Goal: Information Seeking & Learning: Learn about a topic

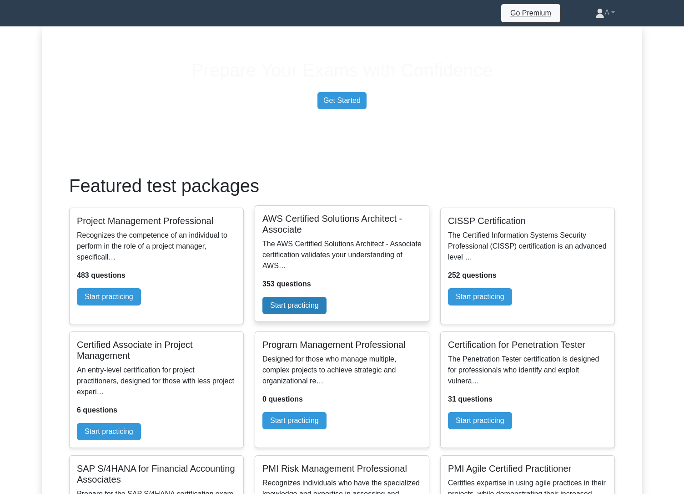
click at [327, 314] on link "Start practicing" at bounding box center [295, 305] width 64 height 17
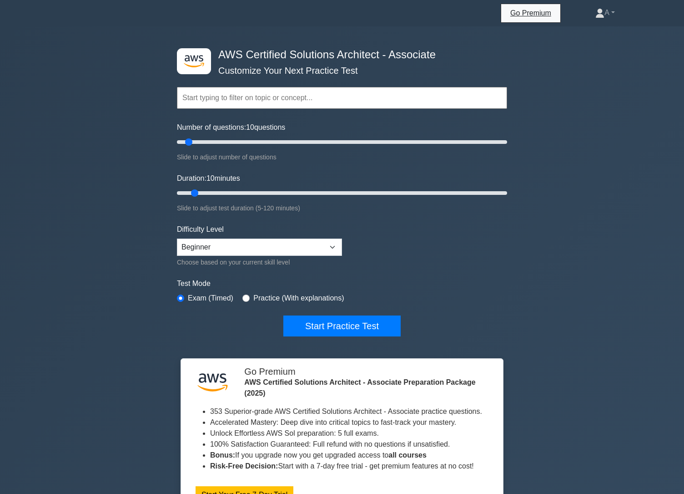
click at [133, 340] on div ".st0{fill:#252F3E;} .st1{fill-rule:evenodd;clip-rule:evenodd;fill:#FF9900;} AWS…" at bounding box center [342, 272] width 684 height 492
click at [47, 14] on icon at bounding box center [47, 14] width 0 height 0
